Goal: Communication & Community: Connect with others

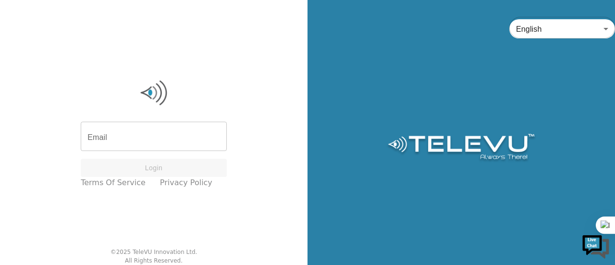
click at [128, 120] on div "Email Email Login Terms of Service Privacy Policy" at bounding box center [154, 134] width 156 height 120
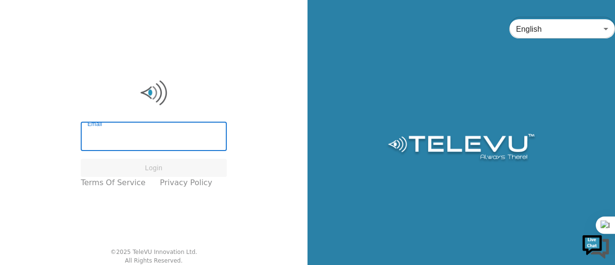
click at [128, 132] on input "Email" at bounding box center [154, 137] width 146 height 27
paste input "[EMAIL_ADDRESS][DOMAIN_NAME]"
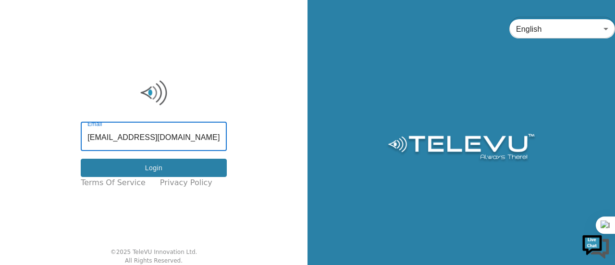
type input "[EMAIL_ADDRESS][DOMAIN_NAME]"
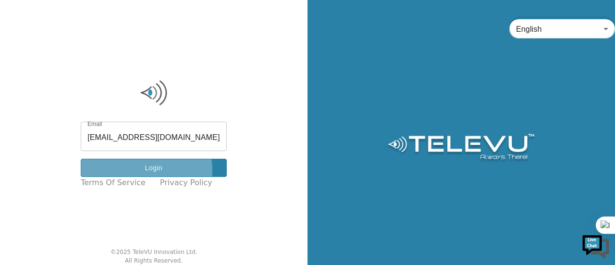
click at [150, 170] on button "Login" at bounding box center [154, 168] width 146 height 19
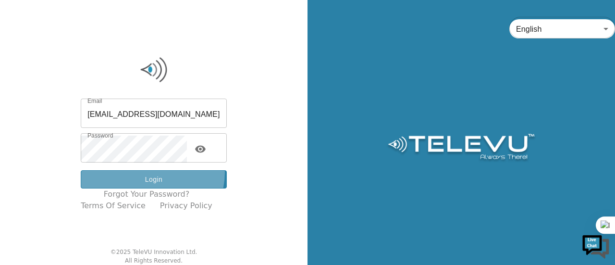
click at [160, 173] on button "Login" at bounding box center [154, 179] width 146 height 19
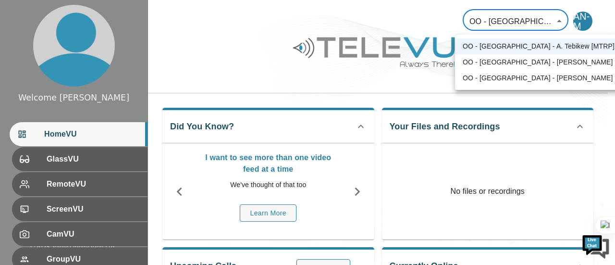
click at [558, 24] on body "Welcome [PERSON_NAME] HomeVU GlassVU RemoteVU ScreenVU CamVU GroupVU FileVU Cha…" at bounding box center [307, 256] width 615 height 513
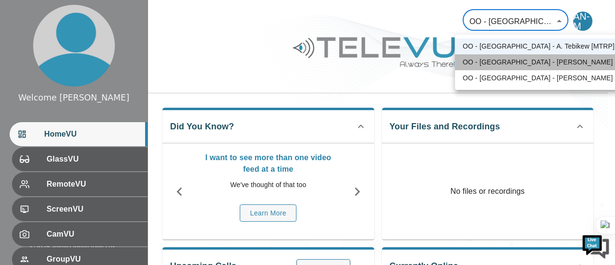
click at [545, 68] on li "OO - [GEOGRAPHIC_DATA] - [PERSON_NAME]" at bounding box center [538, 62] width 167 height 16
type input "34"
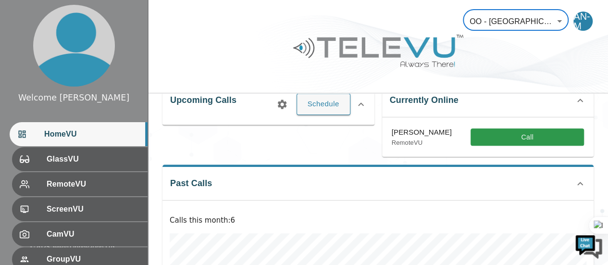
scroll to position [167, 0]
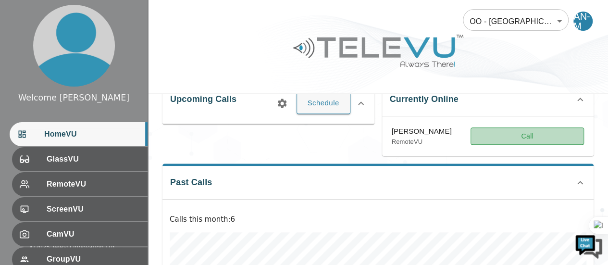
click at [565, 138] on button "Call" at bounding box center [527, 136] width 113 height 18
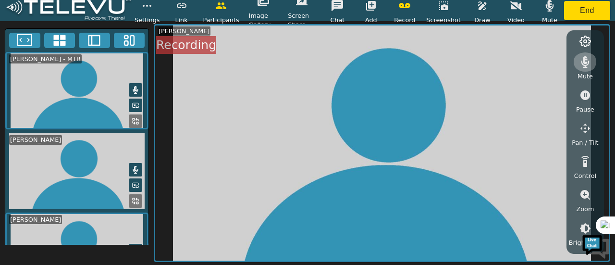
click at [584, 61] on icon "button" at bounding box center [586, 62] width 8 height 12
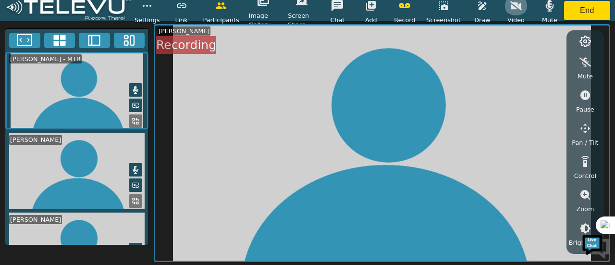
click at [508, 11] on button "button" at bounding box center [516, 5] width 24 height 19
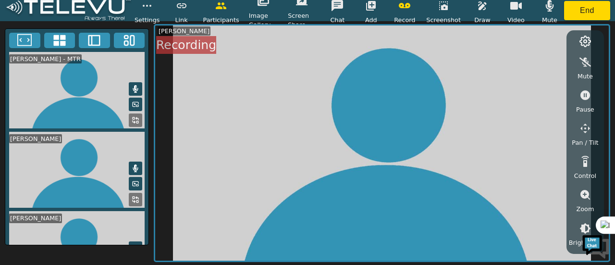
click at [135, 118] on icon at bounding box center [136, 120] width 8 height 8
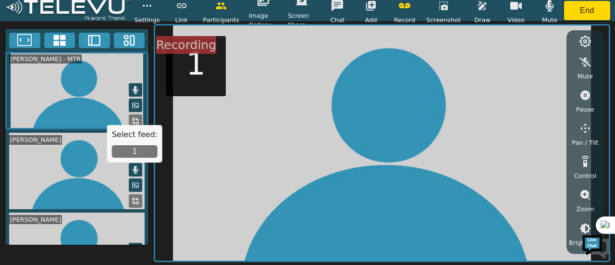
click at [133, 152] on button "1" at bounding box center [135, 151] width 46 height 12
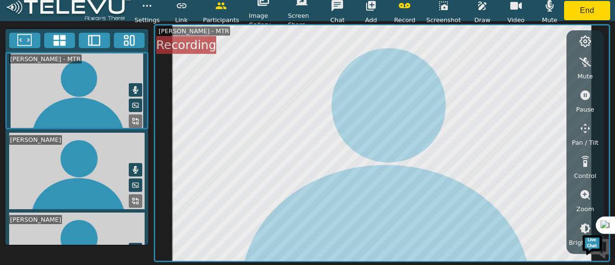
click at [136, 198] on icon at bounding box center [137, 199] width 2 height 2
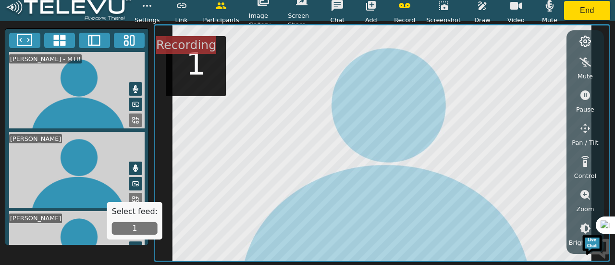
click at [134, 228] on button "1" at bounding box center [135, 228] width 46 height 12
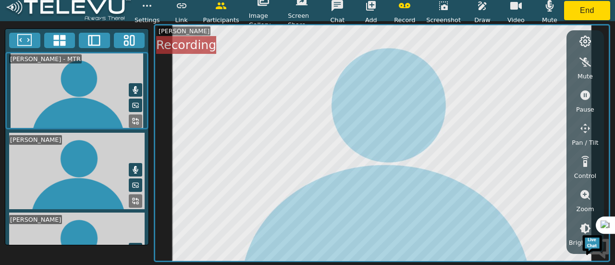
click at [481, 16] on span "Draw" at bounding box center [482, 19] width 16 height 9
click at [479, 11] on icon "button" at bounding box center [483, 6] width 12 height 12
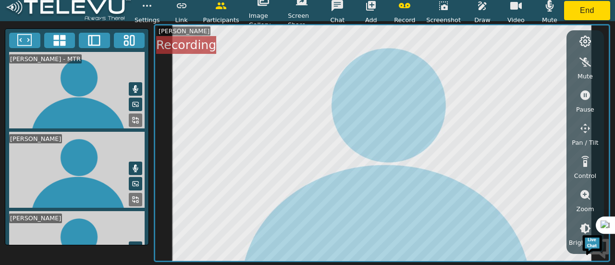
click at [483, 18] on span "Draw" at bounding box center [482, 19] width 16 height 9
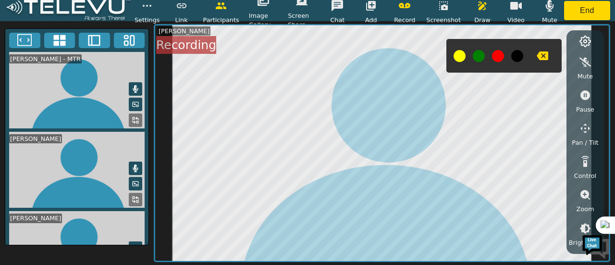
click at [481, 55] on button at bounding box center [479, 56] width 12 height 12
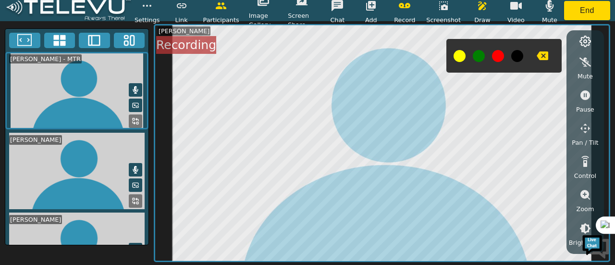
click at [473, 55] on button at bounding box center [479, 56] width 12 height 12
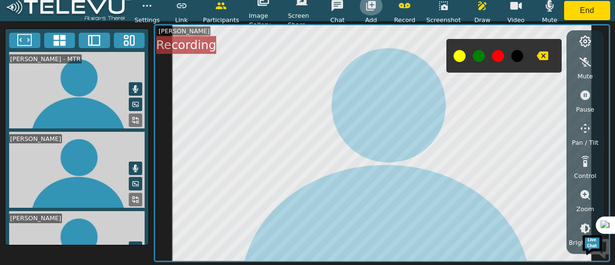
click at [375, 10] on icon "button" at bounding box center [371, 6] width 10 height 10
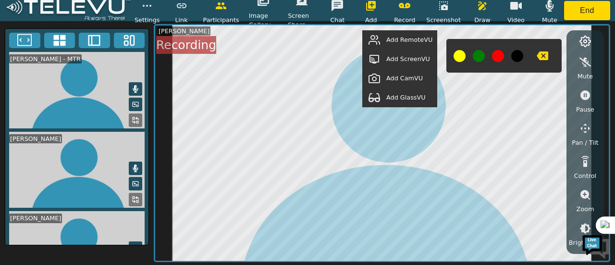
click at [393, 99] on span "Add GlassVU" at bounding box center [405, 97] width 39 height 9
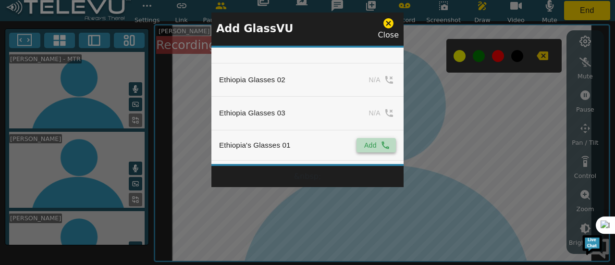
click at [366, 145] on button "Add" at bounding box center [376, 145] width 39 height 14
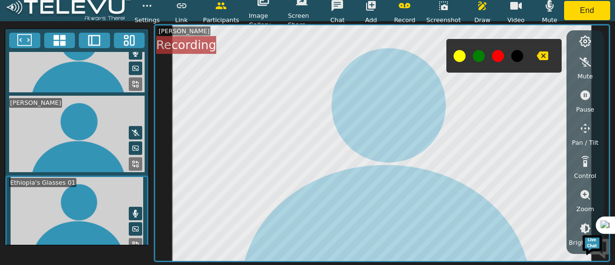
scroll to position [114, 0]
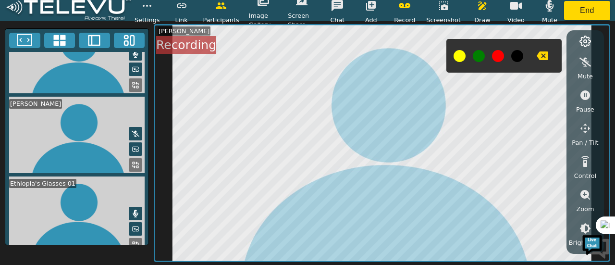
click at [136, 246] on rect at bounding box center [137, 247] width 2 height 2
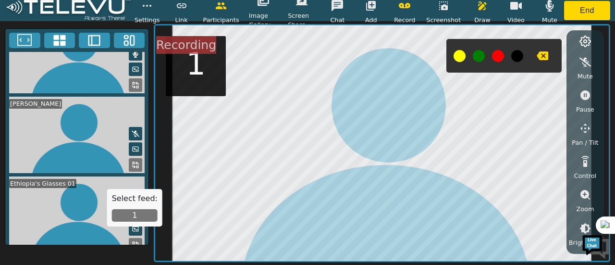
click at [131, 218] on button "1" at bounding box center [135, 215] width 46 height 12
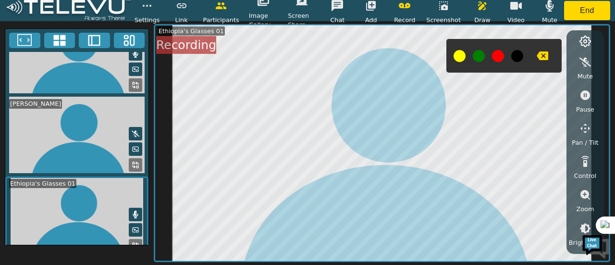
click at [133, 211] on icon at bounding box center [136, 215] width 8 height 8
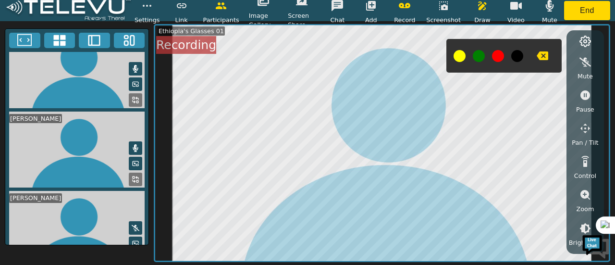
scroll to position [0, 0]
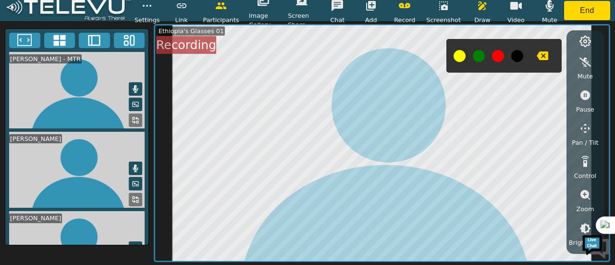
click at [133, 85] on icon at bounding box center [136, 89] width 8 height 8
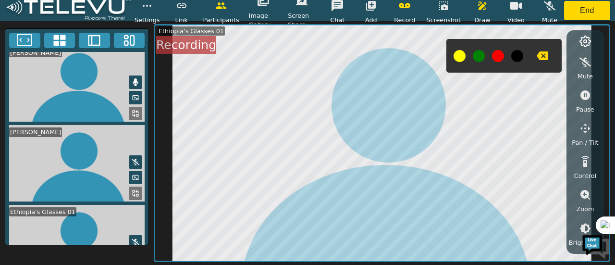
scroll to position [114, 0]
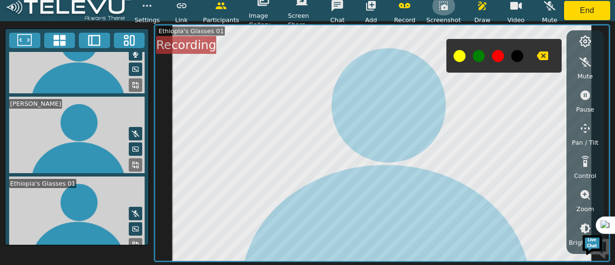
click at [445, 12] on button "button" at bounding box center [444, 5] width 24 height 19
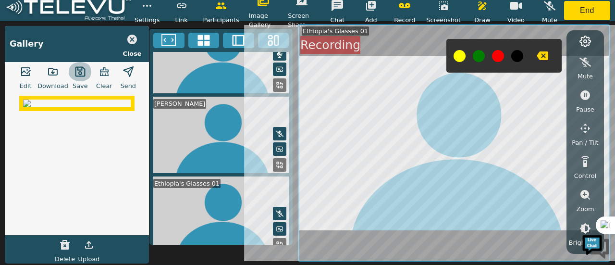
click at [75, 73] on icon "button" at bounding box center [80, 72] width 12 height 12
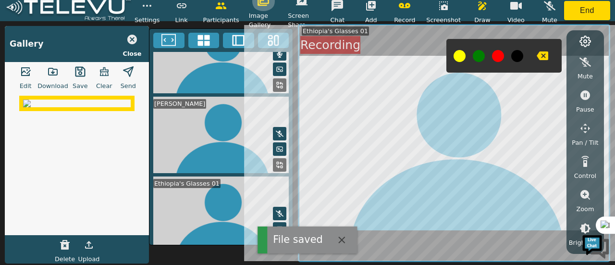
click at [261, 2] on icon "button" at bounding box center [264, 1] width 12 height 9
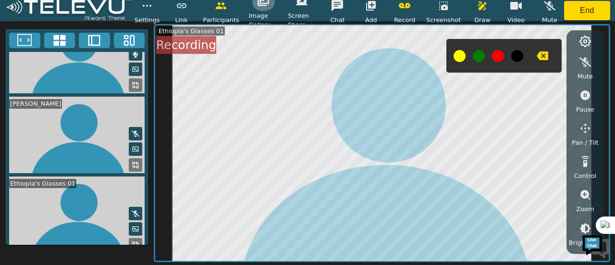
click at [261, 2] on icon "button" at bounding box center [264, 1] width 12 height 9
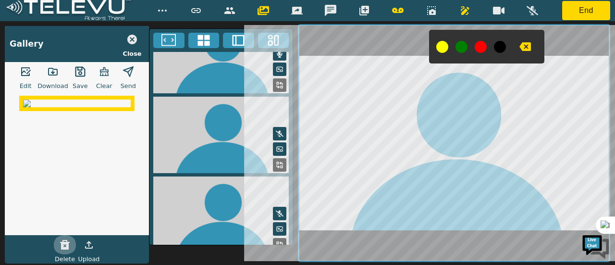
click at [60, 245] on icon "button" at bounding box center [65, 245] width 12 height 12
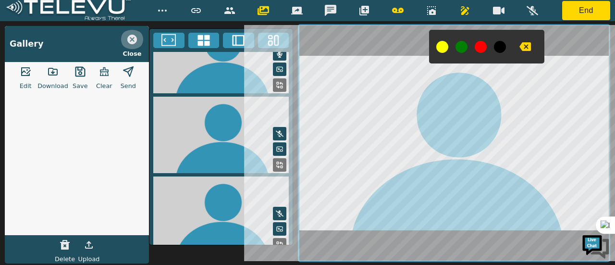
click at [128, 39] on icon "button" at bounding box center [132, 40] width 10 height 10
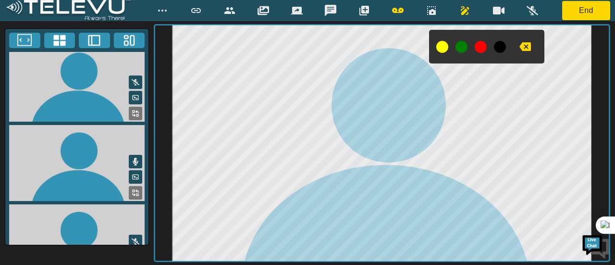
scroll to position [0, 0]
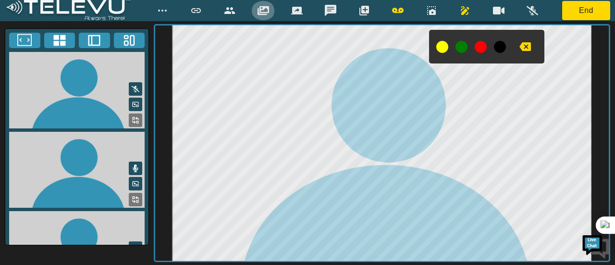
click at [260, 9] on icon "button" at bounding box center [264, 10] width 12 height 9
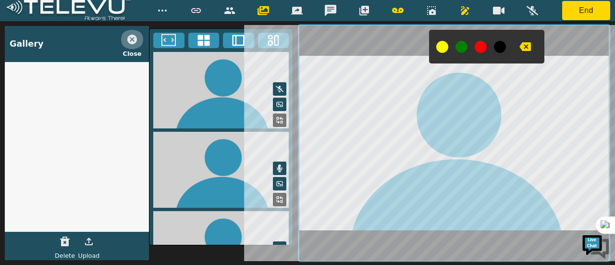
click at [132, 38] on icon "button" at bounding box center [132, 40] width 12 height 12
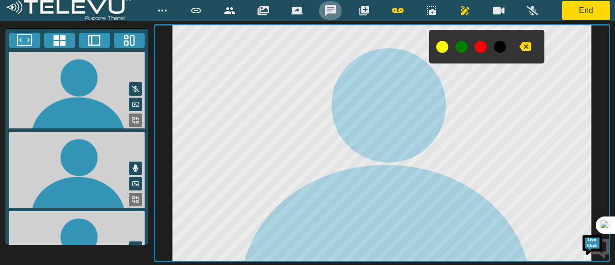
click at [334, 13] on icon "button" at bounding box center [331, 10] width 12 height 11
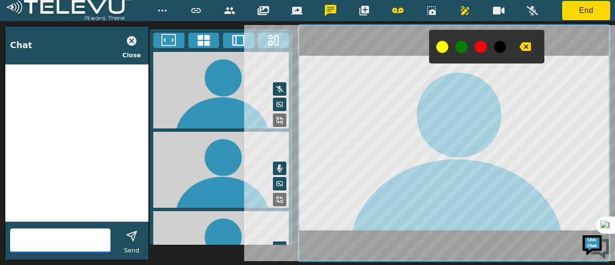
click at [34, 247] on input "text" at bounding box center [60, 240] width 100 height 15
type input "hi"
click at [130, 240] on icon "button" at bounding box center [132, 236] width 12 height 12
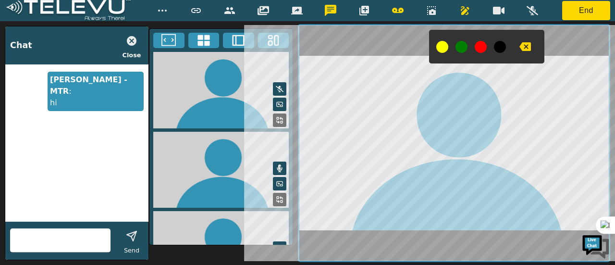
click at [38, 241] on input "text" at bounding box center [60, 240] width 100 height 15
type input "hi"
click at [131, 232] on icon "button" at bounding box center [132, 236] width 12 height 12
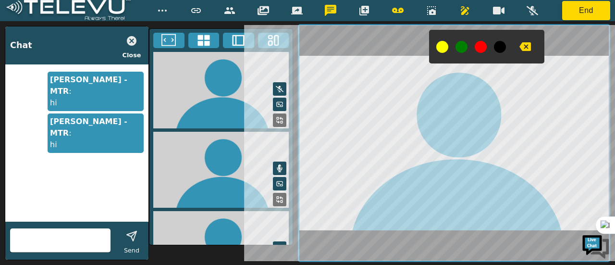
click at [132, 40] on icon "button" at bounding box center [132, 41] width 12 height 12
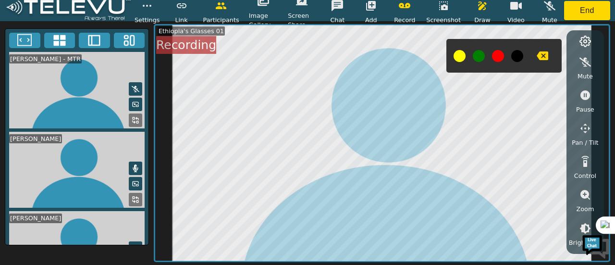
click at [62, 34] on icon at bounding box center [59, 40] width 14 height 14
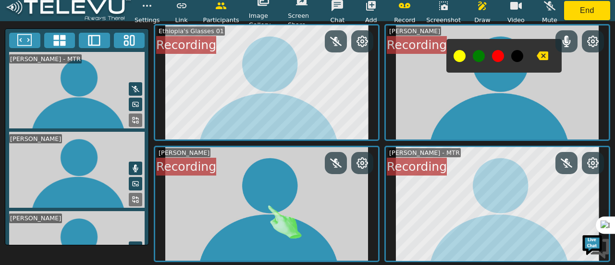
click at [88, 39] on icon at bounding box center [94, 40] width 14 height 14
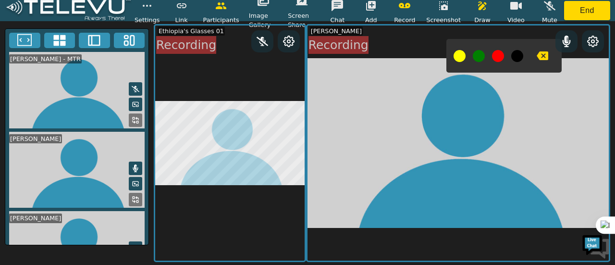
click at [129, 41] on icon at bounding box center [129, 40] width 14 height 14
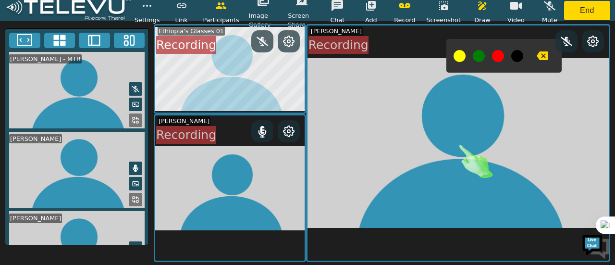
click at [30, 41] on icon at bounding box center [24, 40] width 14 height 14
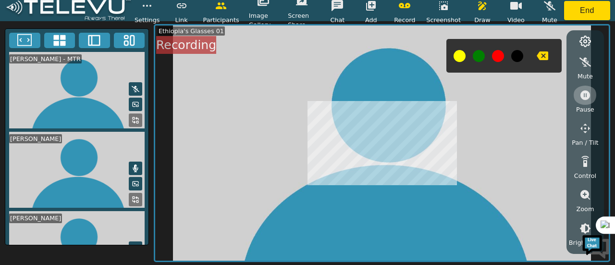
click at [584, 94] on icon "button" at bounding box center [586, 95] width 12 height 12
click at [579, 94] on button "button" at bounding box center [585, 95] width 24 height 19
click at [580, 161] on icon "button" at bounding box center [586, 162] width 12 height 12
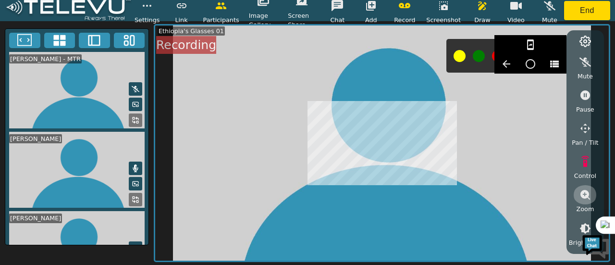
click at [588, 191] on icon "button" at bounding box center [586, 195] width 12 height 12
click at [587, 160] on icon "button" at bounding box center [586, 162] width 12 height 12
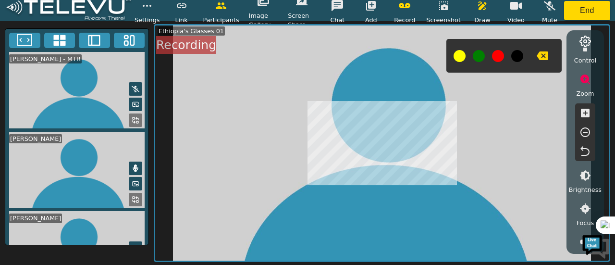
scroll to position [137, 0]
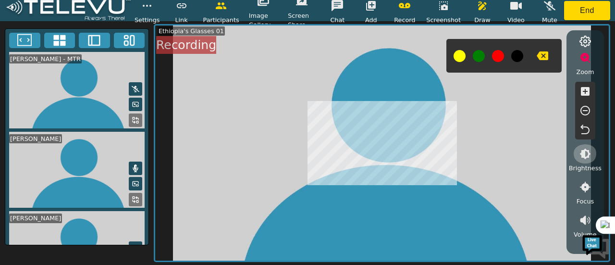
click at [589, 160] on button "button" at bounding box center [585, 153] width 24 height 19
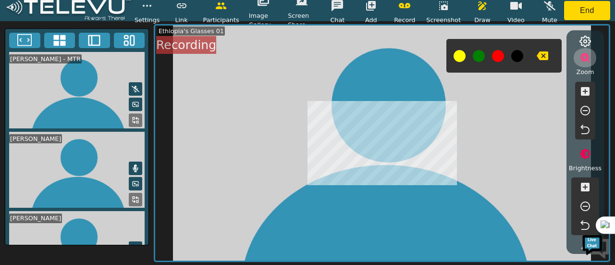
click at [589, 58] on icon "button" at bounding box center [586, 58] width 12 height 12
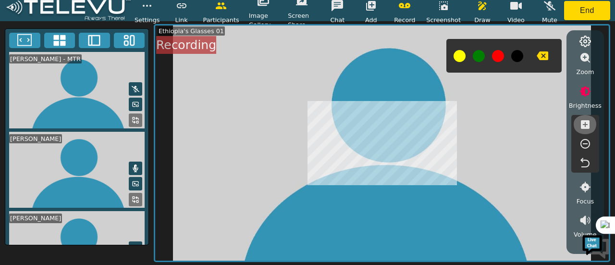
click at [591, 128] on button "button" at bounding box center [585, 124] width 24 height 19
click at [589, 127] on icon "button" at bounding box center [585, 124] width 9 height 9
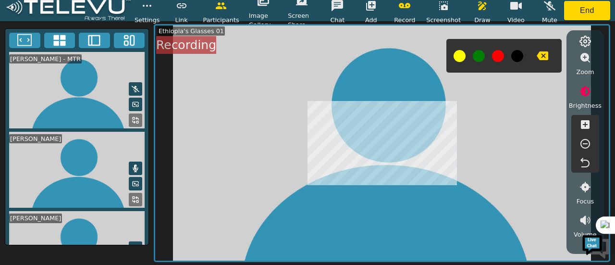
click at [589, 127] on icon "button" at bounding box center [585, 124] width 9 height 9
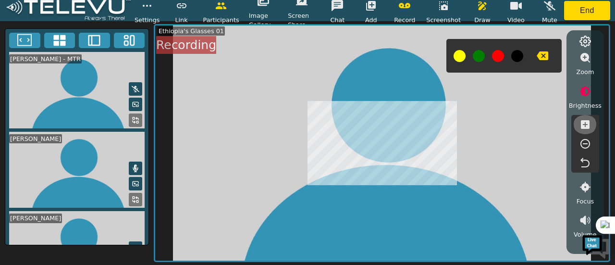
click at [589, 127] on icon "button" at bounding box center [585, 124] width 9 height 9
click at [584, 140] on icon "button" at bounding box center [586, 144] width 12 height 12
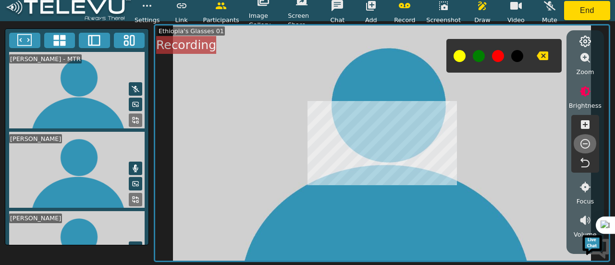
click at [584, 140] on icon "button" at bounding box center [586, 144] width 12 height 12
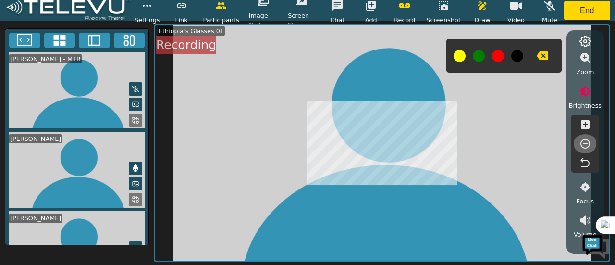
click at [584, 140] on icon "button" at bounding box center [586, 144] width 12 height 12
click at [587, 125] on icon "button" at bounding box center [585, 124] width 9 height 9
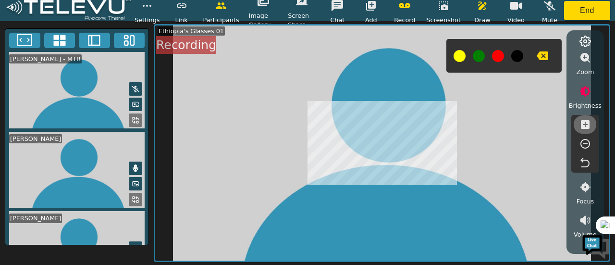
click at [587, 125] on icon "button" at bounding box center [585, 124] width 9 height 9
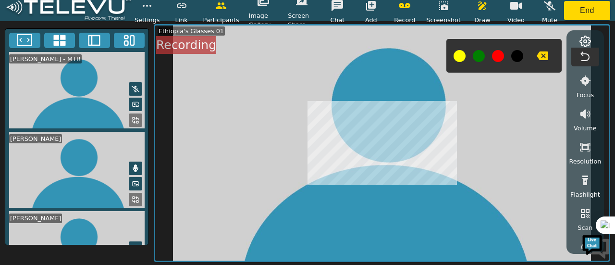
scroll to position [245, 0]
click at [587, 148] on icon "button" at bounding box center [585, 145] width 10 height 9
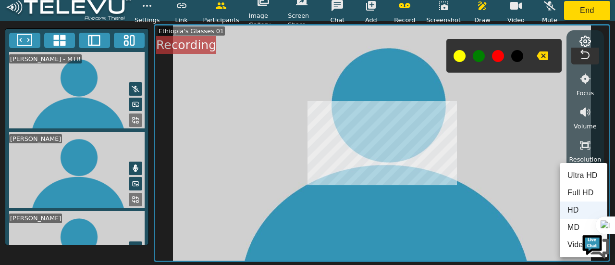
click at [391, 141] on div at bounding box center [307, 132] width 615 height 265
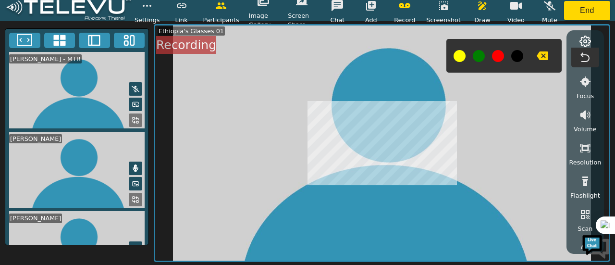
scroll to position [242, 0]
click at [580, 176] on icon "button" at bounding box center [586, 182] width 12 height 12
click at [583, 183] on icon "button" at bounding box center [585, 182] width 10 height 10
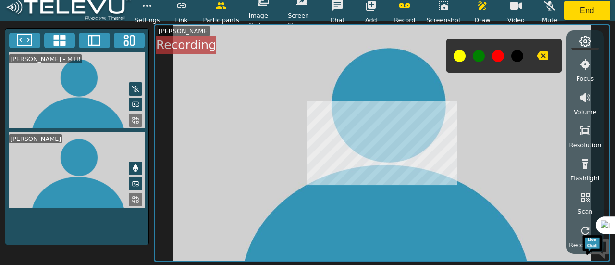
click at [91, 104] on video at bounding box center [76, 90] width 143 height 76
click at [93, 100] on video at bounding box center [76, 90] width 143 height 76
drag, startPoint x: 614, startPoint y: 87, endPoint x: 603, endPoint y: 169, distance: 82.4
click at [603, 169] on div "[PERSON_NAME] - MTR [PERSON_NAME] [PERSON_NAME] Pause Pan / Tilt Control Zoom B…" at bounding box center [307, 143] width 615 height 244
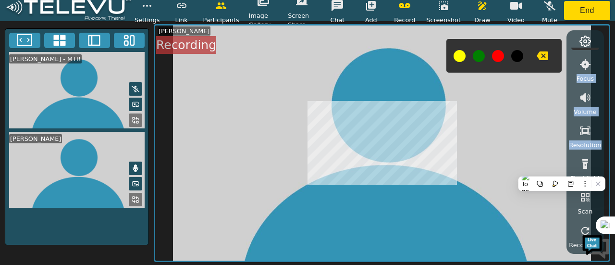
click at [304, 117] on video at bounding box center [382, 142] width 454 height 235
click at [374, 11] on icon "button" at bounding box center [371, 6] width 10 height 10
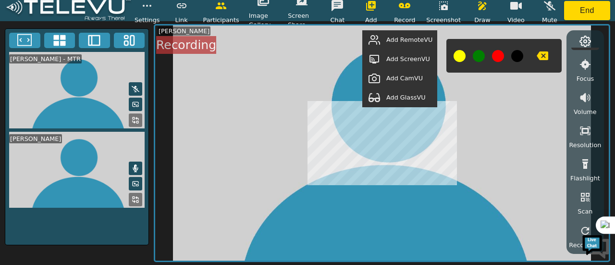
click at [416, 39] on span "Add RemoteVU" at bounding box center [409, 39] width 46 height 9
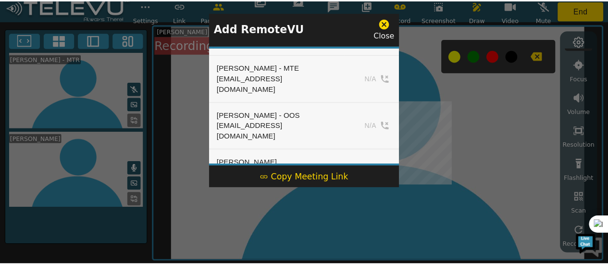
scroll to position [539, 0]
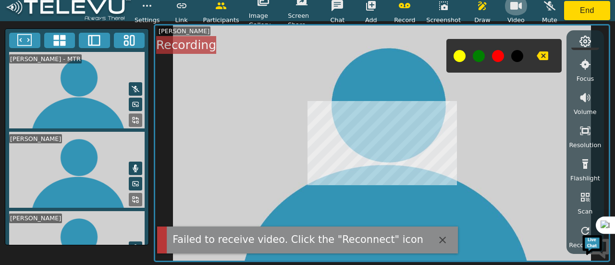
click at [514, 14] on button "button" at bounding box center [516, 5] width 24 height 19
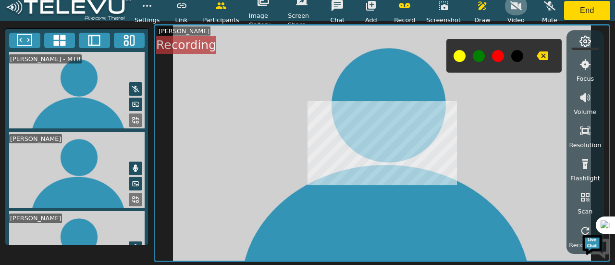
click at [514, 14] on button "button" at bounding box center [516, 5] width 24 height 19
click at [516, 14] on button "button" at bounding box center [516, 5] width 24 height 19
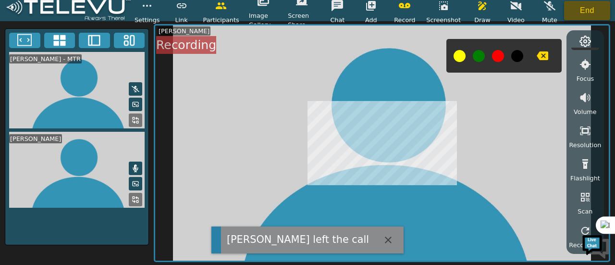
click at [579, 10] on button "End" at bounding box center [587, 10] width 46 height 19
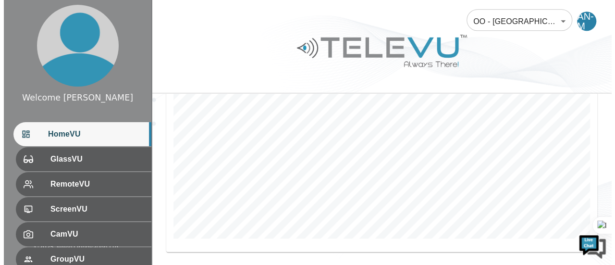
scroll to position [316, 0]
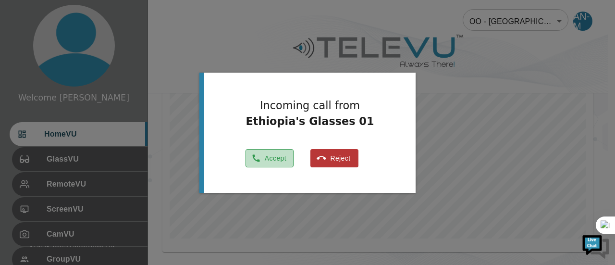
click at [274, 159] on button "Accept" at bounding box center [270, 158] width 48 height 19
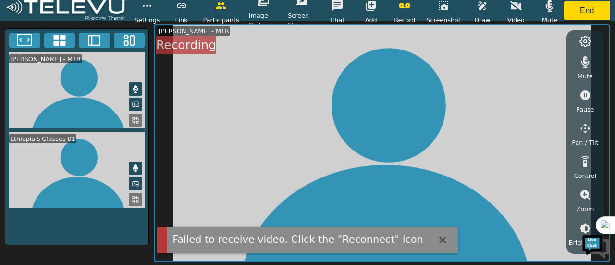
click at [134, 168] on icon at bounding box center [136, 168] width 8 height 8
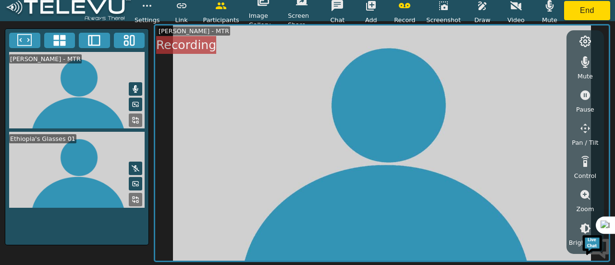
click at [134, 168] on icon at bounding box center [136, 168] width 8 height 6
click at [111, 156] on video at bounding box center [76, 170] width 143 height 76
click at [133, 200] on icon at bounding box center [134, 201] width 2 height 2
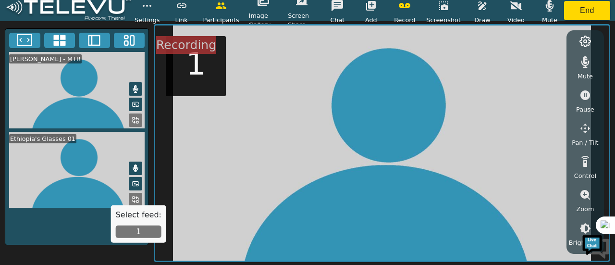
click at [131, 234] on button "1" at bounding box center [139, 231] width 46 height 12
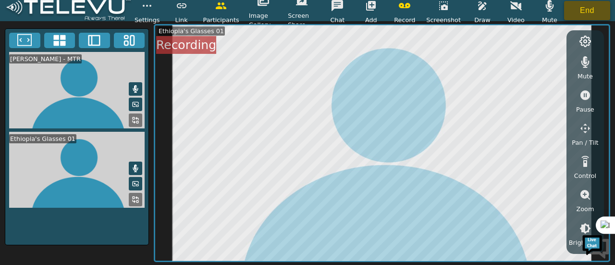
click at [575, 7] on button "End" at bounding box center [587, 10] width 46 height 19
